Goal: Task Accomplishment & Management: Use online tool/utility

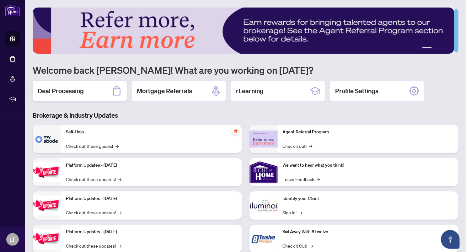
click at [95, 93] on div "Deal Processing" at bounding box center [80, 91] width 94 height 20
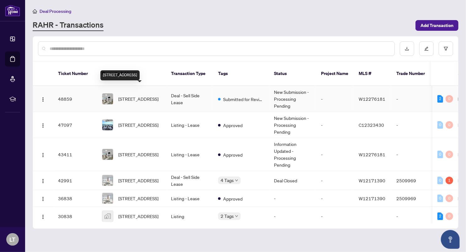
click at [146, 95] on span "[STREET_ADDRESS]" at bounding box center [138, 98] width 40 height 7
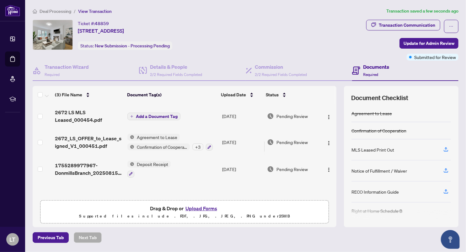
click at [168, 116] on span "Add a Document Tag" at bounding box center [157, 116] width 42 height 4
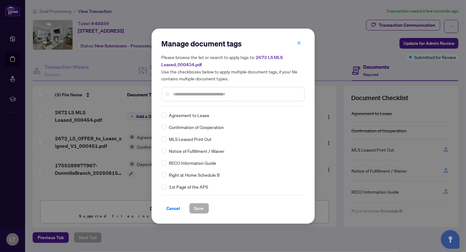
click at [173, 92] on input "text" at bounding box center [236, 94] width 126 height 7
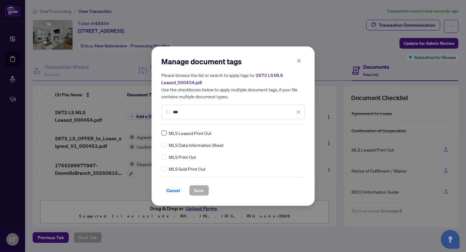
type input "***"
click at [194, 188] on span "Save" at bounding box center [199, 190] width 10 height 10
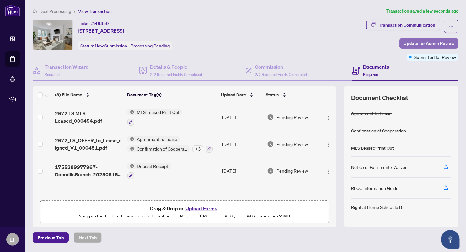
click at [427, 43] on span "Update for Admin Review" at bounding box center [428, 43] width 51 height 10
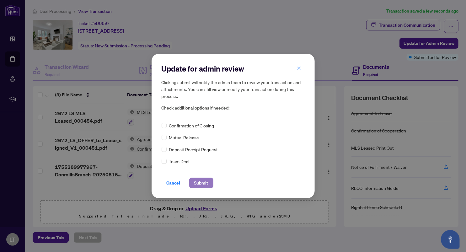
click at [196, 180] on span "Submit" at bounding box center [201, 183] width 14 height 10
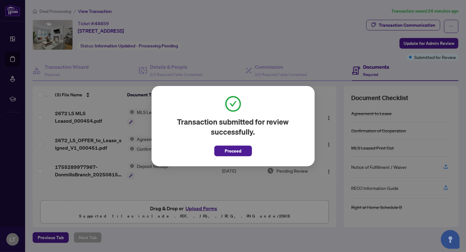
click at [104, 17] on div "Transaction submitted for review successfully. Proceed Cancel OK" at bounding box center [233, 126] width 466 height 252
